Goal: Task Accomplishment & Management: Use online tool/utility

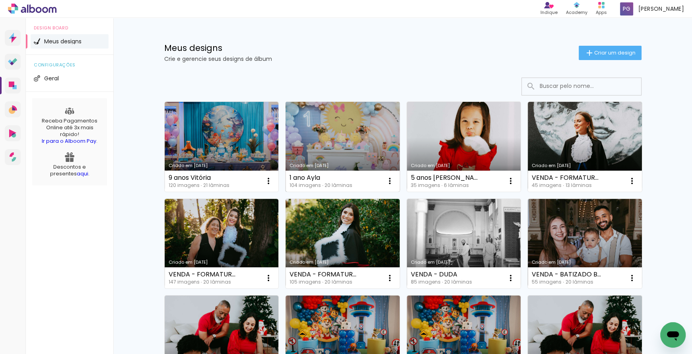
click at [333, 166] on div "Criado em [DATE]" at bounding box center [343, 166] width 106 height 4
click at [392, 181] on paper-icon-button at bounding box center [390, 181] width 16 height 16
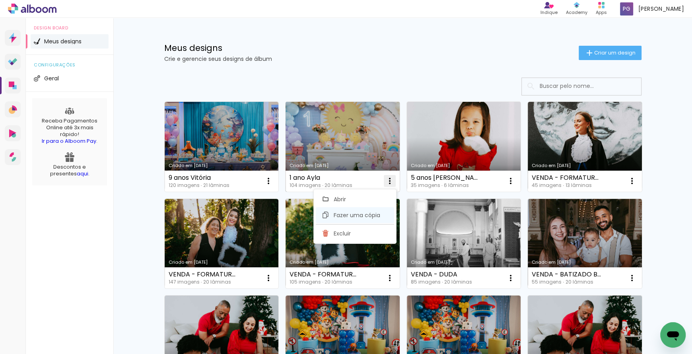
click at [374, 214] on span "Fazer uma cópia" at bounding box center [356, 215] width 47 height 6
type input "Cópia de 1 ano Ayla"
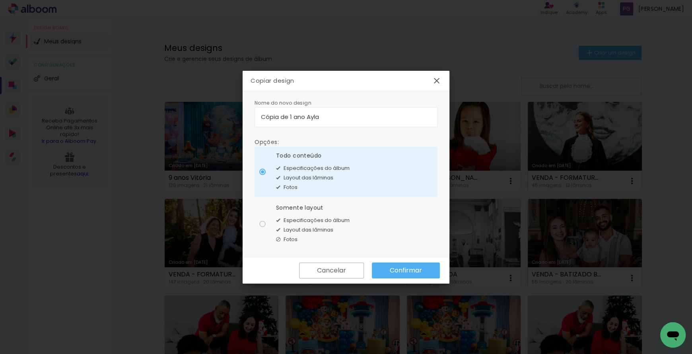
click at [0, 0] on slot "Confirmar" at bounding box center [0, 0] width 0 height 0
